Goal: Navigation & Orientation: Find specific page/section

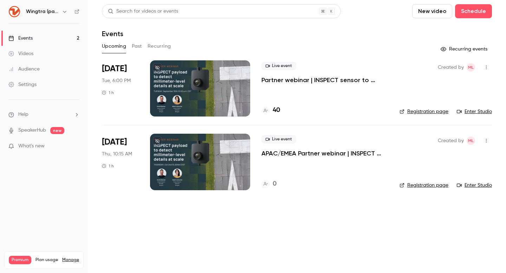
click at [62, 12] on icon "button" at bounding box center [65, 12] width 6 height 6
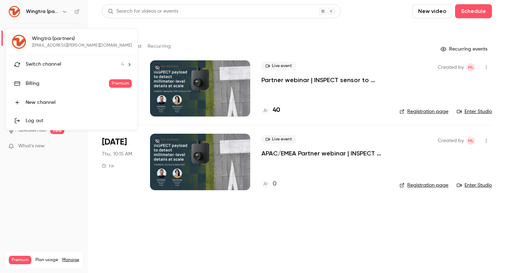
click at [59, 63] on span "Switch channel" at bounding box center [43, 64] width 35 height 7
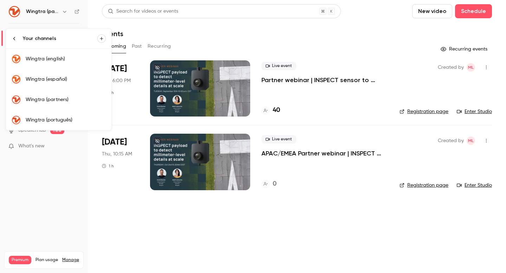
click at [59, 63] on link "Wingtra (english)" at bounding box center [58, 59] width 105 height 20
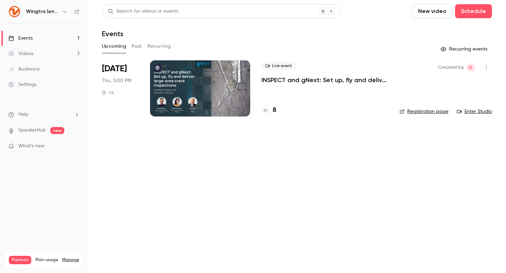
click at [429, 112] on link "Registration page" at bounding box center [423, 111] width 49 height 7
drag, startPoint x: 53, startPoint y: 13, endPoint x: 61, endPoint y: 12, distance: 7.7
click at [53, 13] on h6 "Wingtra (english)" at bounding box center [42, 11] width 33 height 7
click at [66, 12] on icon "button" at bounding box center [65, 12] width 6 height 6
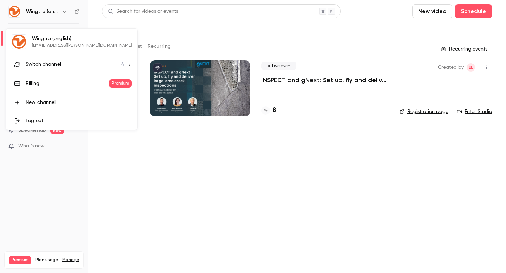
drag, startPoint x: 59, startPoint y: 62, endPoint x: 65, endPoint y: 70, distance: 10.0
click at [59, 62] on span "Switch channel" at bounding box center [43, 64] width 35 height 7
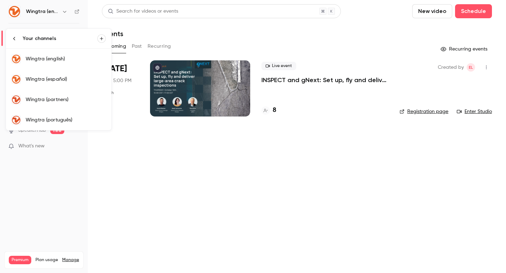
drag, startPoint x: 61, startPoint y: 97, endPoint x: 66, endPoint y: 96, distance: 5.0
click at [61, 97] on div "Wingtra (partners)" at bounding box center [66, 99] width 80 height 7
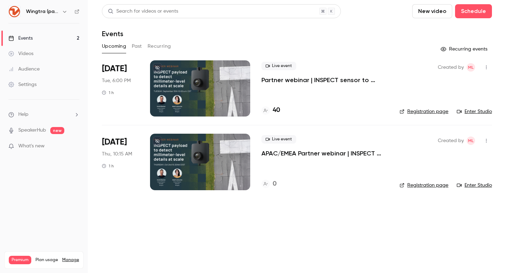
click at [421, 184] on link "Registration page" at bounding box center [423, 185] width 49 height 7
